Goal: Information Seeking & Learning: Learn about a topic

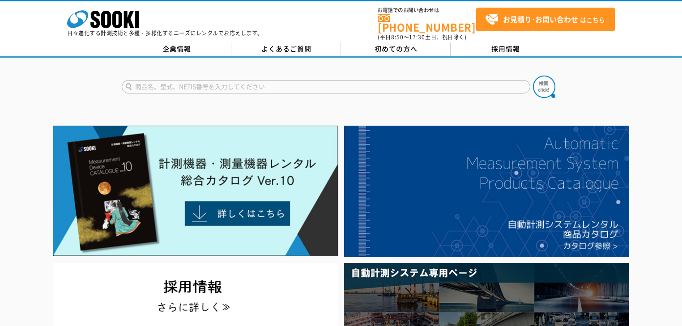
drag, startPoint x: 169, startPoint y: 85, endPoint x: 174, endPoint y: 88, distance: 6.6
click at [170, 86] on input "text" at bounding box center [326, 86] width 408 height 13
paste input "ｸﾚｰﾝ作業安全支援ｼｽﾃﾑ(無線ｶﾒﾗ仕様)"
type input "ｸﾚｰﾝ作業安全支援ｼｽﾃﾑ(無線ｶﾒﾗ仕様)"
click at [533, 76] on button at bounding box center [544, 87] width 22 height 22
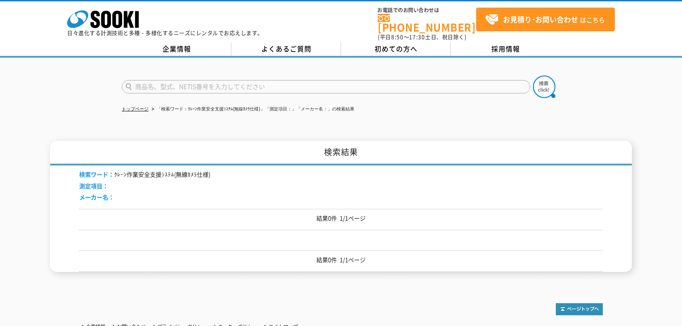
click at [260, 80] on input "text" at bounding box center [326, 86] width 408 height 13
type input "クレーン"
click at [533, 76] on button at bounding box center [544, 87] width 22 height 22
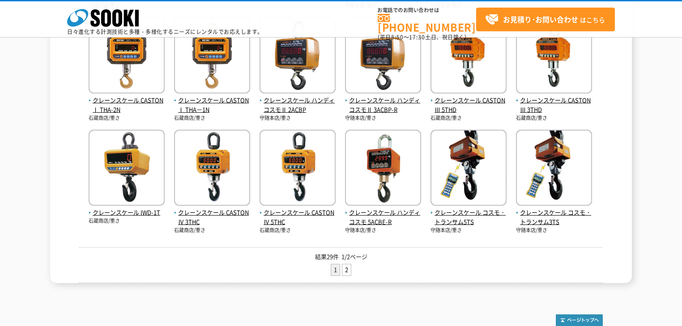
scroll to position [410, 0]
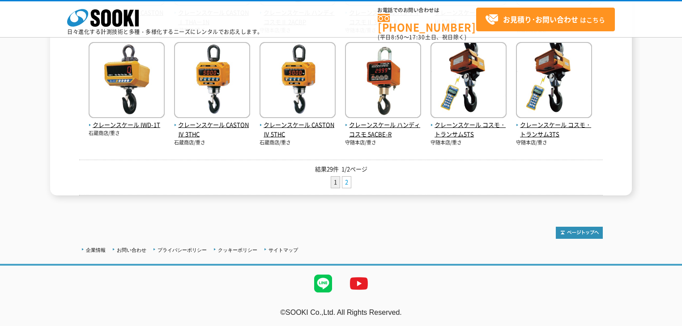
click at [345, 183] on link "2" at bounding box center [346, 182] width 9 height 11
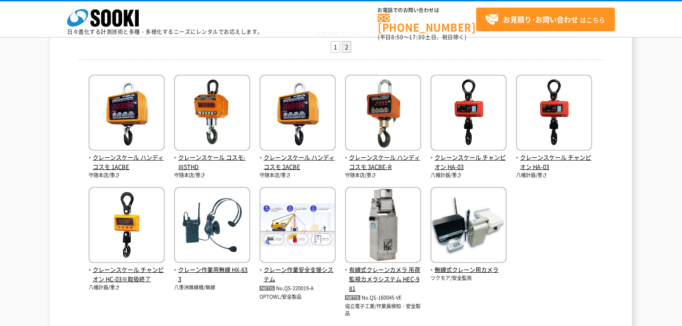
scroll to position [286, 0]
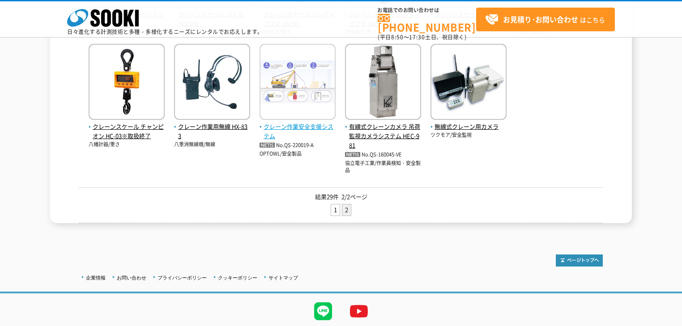
click at [311, 129] on span "クレーン作業安全支援システム" at bounding box center [297, 131] width 76 height 19
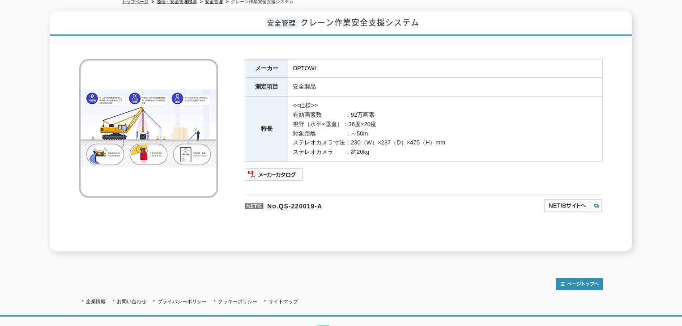
scroll to position [36, 0]
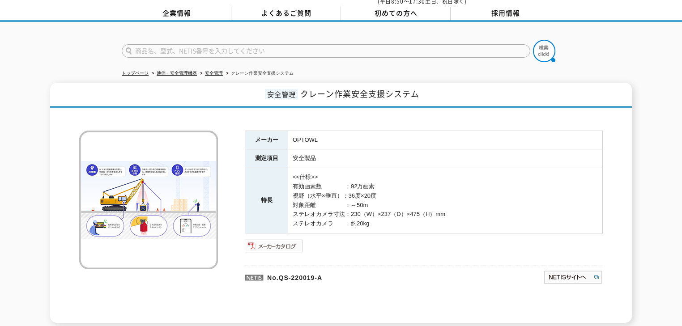
click at [285, 239] on img at bounding box center [274, 246] width 59 height 14
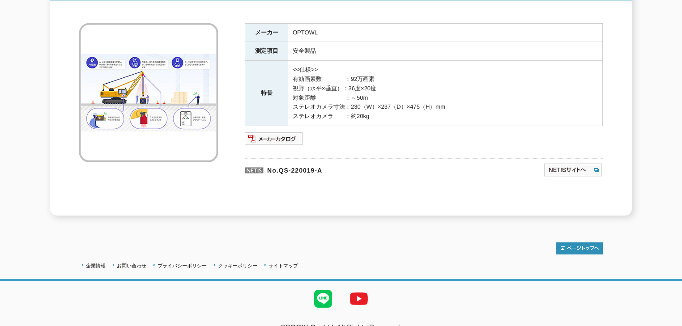
scroll to position [72, 0]
